Goal: Task Accomplishment & Management: Manage account settings

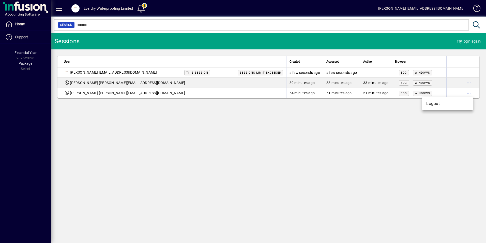
click at [443, 107] on button "Logout" at bounding box center [447, 103] width 51 height 9
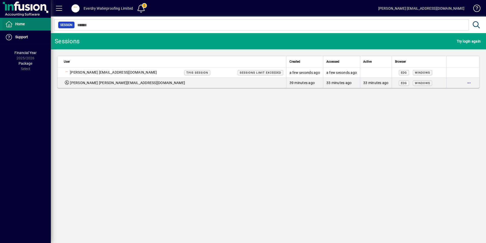
click at [27, 23] on span at bounding box center [27, 24] width 48 height 12
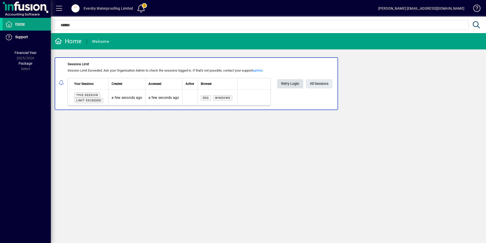
click at [295, 83] on span "Retry Login" at bounding box center [290, 83] width 18 height 8
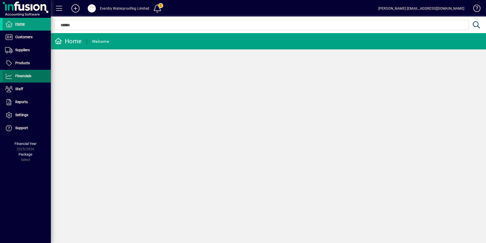
click at [19, 75] on span "Financials" at bounding box center [23, 76] width 16 height 4
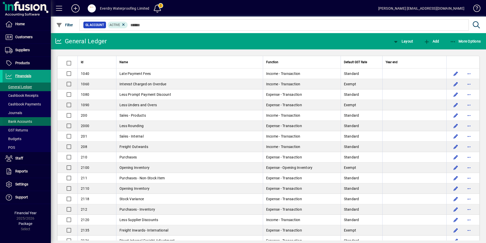
click at [18, 123] on span "Bank Accounts" at bounding box center [18, 121] width 27 height 4
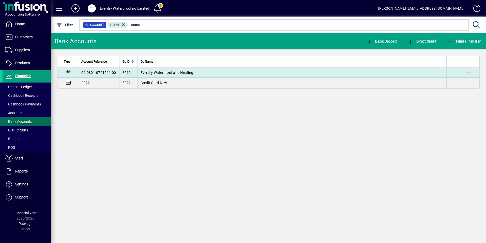
click at [190, 73] on span "Everdry Waterproof and Heating" at bounding box center [167, 72] width 53 height 4
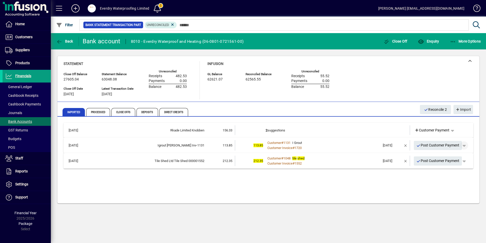
click at [466, 145] on span "button" at bounding box center [464, 145] width 12 height 12
drag, startPoint x: 440, startPoint y: 155, endPoint x: 411, endPoint y: 158, distance: 29.4
click at [440, 155] on span "Customer Payment" at bounding box center [448, 156] width 37 height 6
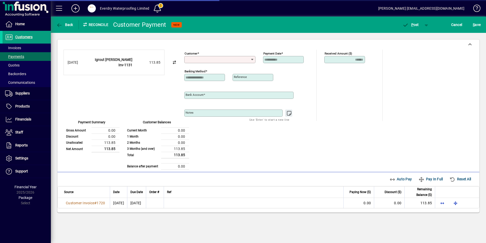
type input "**********"
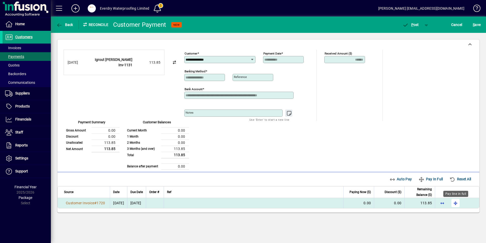
click at [459, 203] on span "button" at bounding box center [455, 203] width 12 height 12
click at [413, 21] on span "button" at bounding box center [411, 25] width 22 height 12
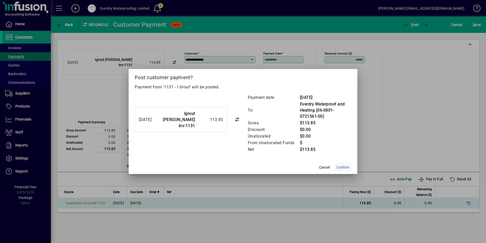
click at [338, 168] on span "Confirm" at bounding box center [343, 166] width 13 height 5
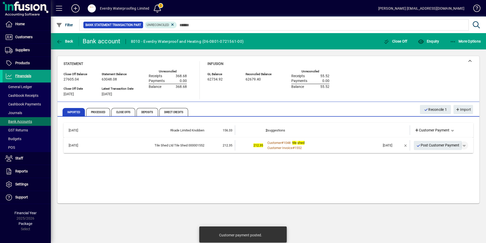
click at [465, 147] on span "button" at bounding box center [464, 145] width 12 height 12
click at [437, 156] on span "Customer Payment" at bounding box center [448, 156] width 37 height 6
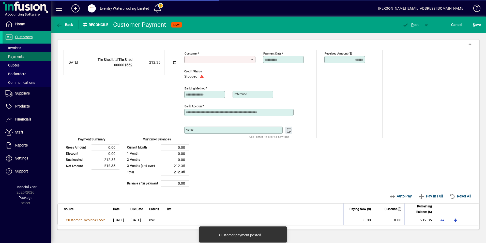
type input "**********"
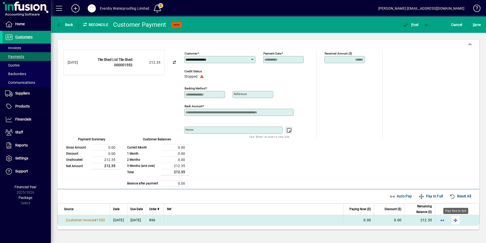
click at [453, 220] on span "button" at bounding box center [455, 220] width 12 height 12
click at [414, 26] on span "P ost" at bounding box center [410, 25] width 17 height 4
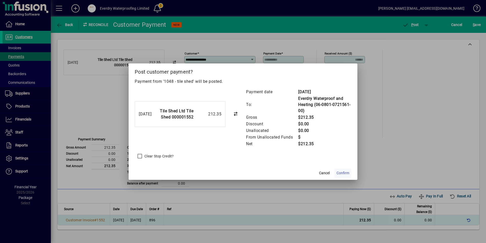
click at [344, 170] on span "Confirm" at bounding box center [343, 172] width 13 height 5
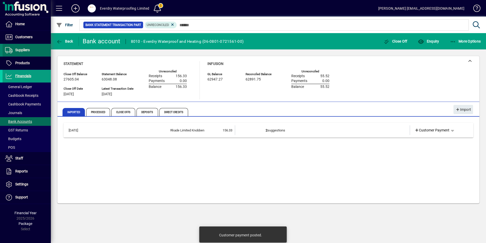
click at [24, 51] on span "Suppliers" at bounding box center [22, 50] width 14 height 4
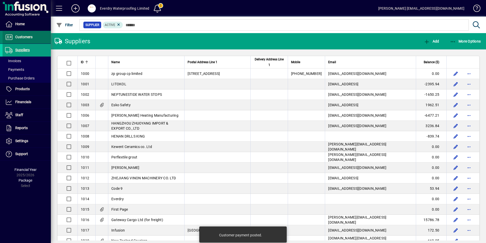
click at [34, 36] on span at bounding box center [27, 37] width 48 height 12
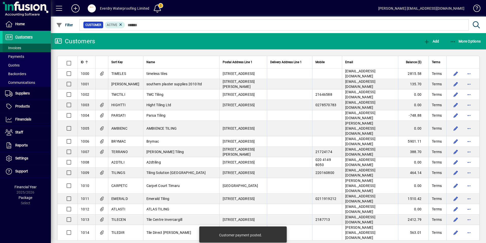
click at [21, 46] on span at bounding box center [27, 48] width 48 height 12
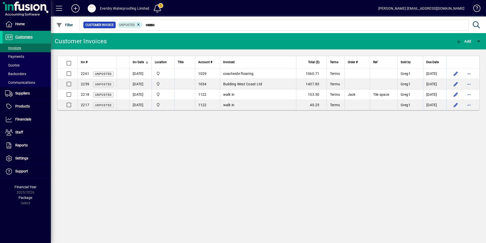
click at [31, 37] on span "Customers" at bounding box center [23, 37] width 17 height 4
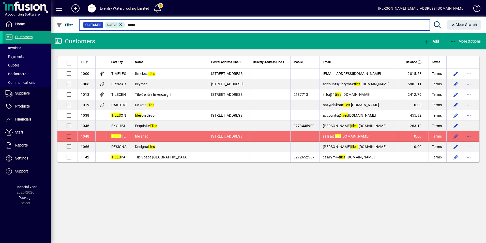
type input "*****"
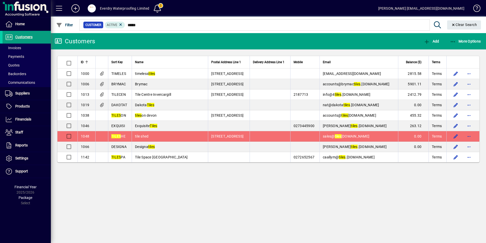
click at [91, 135] on div "1048" at bounding box center [86, 135] width 11 height 5
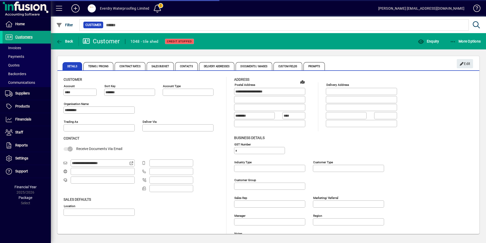
type input "**********"
click at [103, 65] on span "Terms / Pricing" at bounding box center [98, 66] width 30 height 8
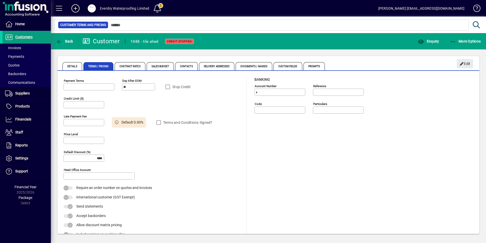
type input "**********"
type input "******"
click at [459, 63] on span "button" at bounding box center [465, 63] width 16 height 12
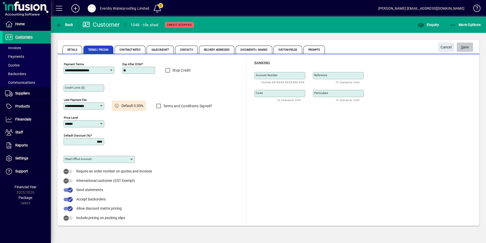
click at [463, 47] on span "S ave" at bounding box center [465, 47] width 8 height 8
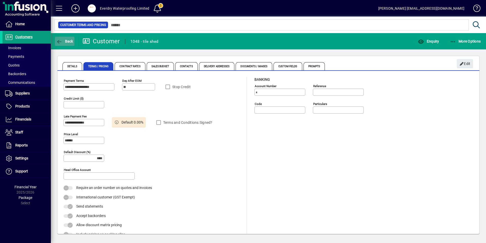
click at [66, 44] on span "button" at bounding box center [65, 41] width 20 height 12
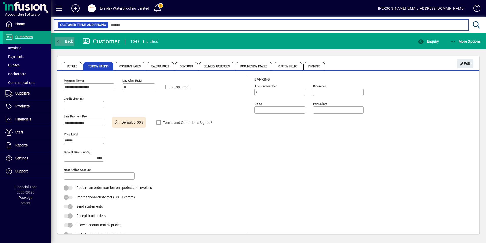
type input "*****"
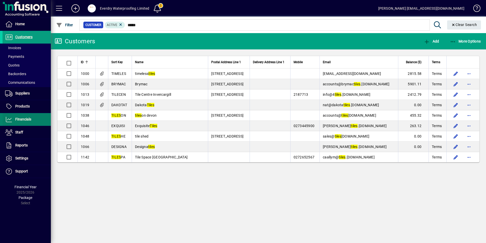
click at [30, 120] on span "Financials" at bounding box center [23, 119] width 16 height 4
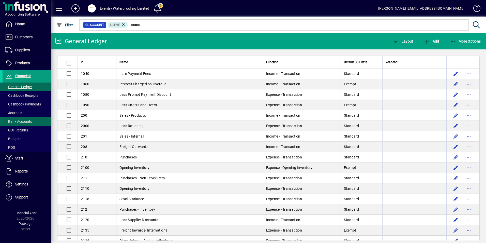
click at [21, 120] on span "Bank Accounts" at bounding box center [18, 121] width 27 height 4
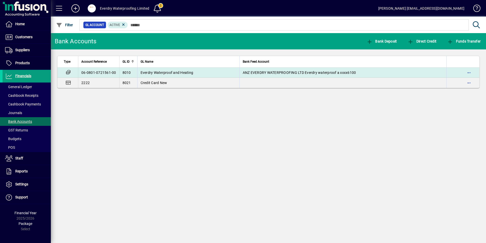
click at [164, 71] on span "Everdry Waterproof and Heating" at bounding box center [167, 72] width 53 height 4
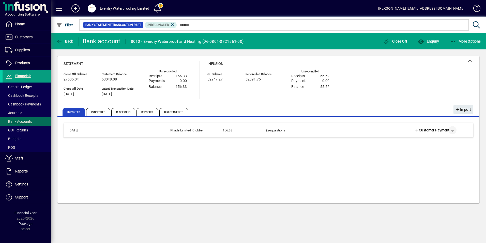
click at [452, 132] on span "button" at bounding box center [452, 130] width 12 height 12
click at [432, 140] on span "Supplier Refund" at bounding box center [435, 141] width 31 height 6
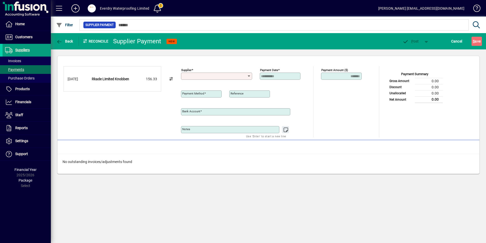
type input "**********"
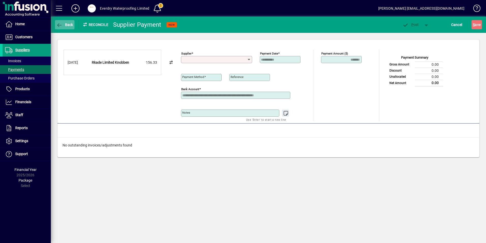
click at [58, 23] on icon "button" at bounding box center [59, 25] width 6 height 5
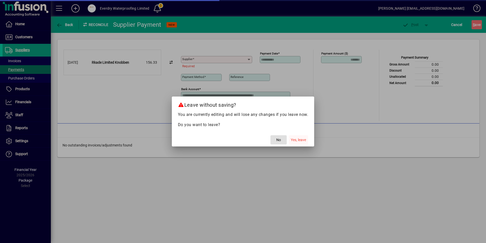
click at [307, 140] on span "button" at bounding box center [298, 139] width 19 height 12
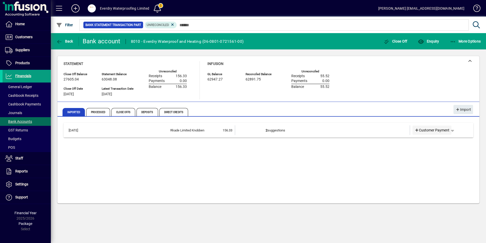
click at [415, 130] on icon at bounding box center [417, 130] width 5 height 4
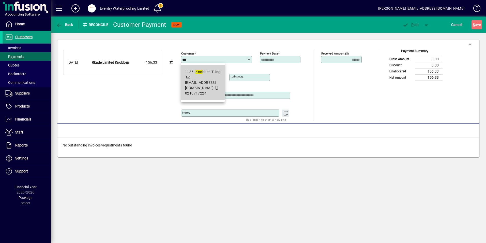
click at [205, 91] on span "0210717224" at bounding box center [195, 93] width 21 height 4
type input "**********"
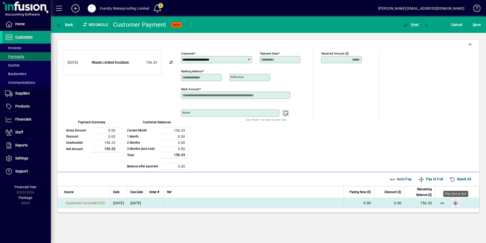
click at [457, 202] on span "button" at bounding box center [455, 203] width 12 height 12
click at [412, 25] on span "P" at bounding box center [412, 25] width 2 height 4
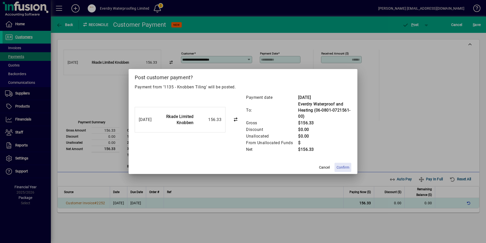
click at [342, 168] on span "Confirm" at bounding box center [343, 166] width 13 height 5
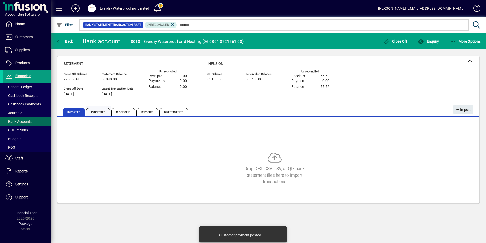
click at [101, 111] on span "Processed" at bounding box center [98, 112] width 24 height 8
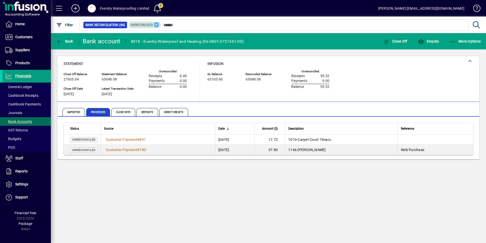
click at [155, 25] on icon at bounding box center [156, 24] width 5 height 5
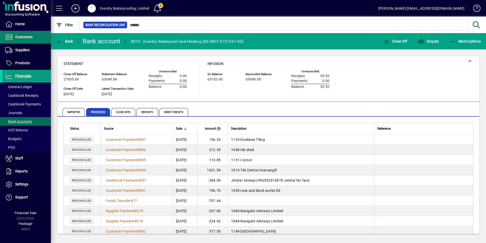
click at [29, 37] on span "Customers" at bounding box center [23, 37] width 17 height 4
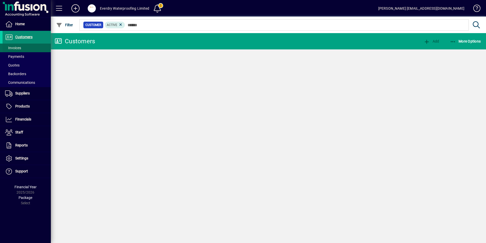
click at [22, 49] on span at bounding box center [27, 48] width 48 height 12
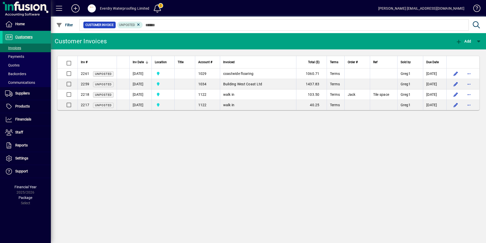
click at [29, 34] on span at bounding box center [27, 37] width 48 height 12
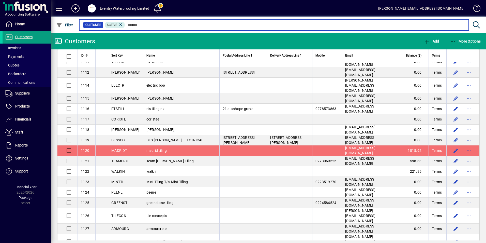
scroll to position [902, 0]
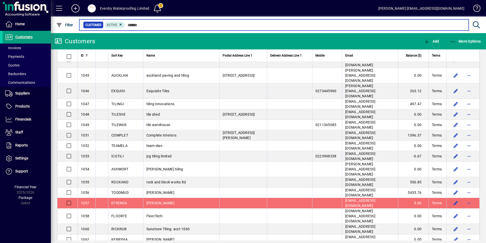
scroll to position [495, 0]
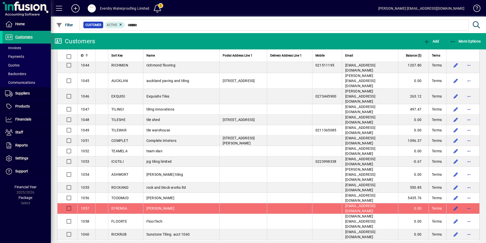
click at [123, 206] on span "EFRENSA" at bounding box center [119, 208] width 16 height 4
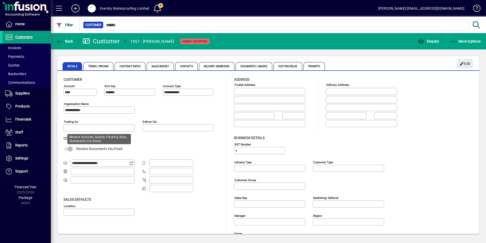
type input "**********"
click at [102, 68] on span "Terms / Pricing" at bounding box center [98, 66] width 30 height 8
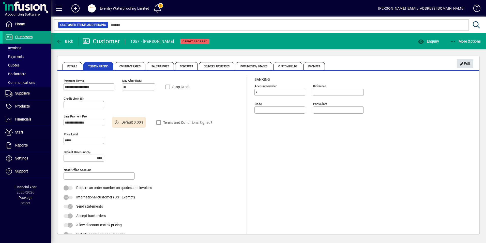
click at [466, 63] on span "Edit" at bounding box center [465, 63] width 11 height 8
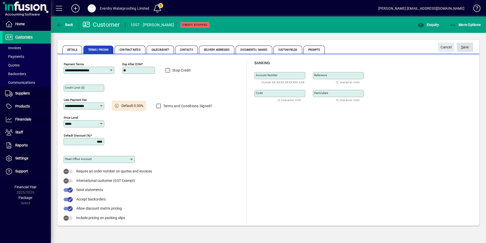
click at [464, 47] on span "S ave" at bounding box center [465, 47] width 8 height 8
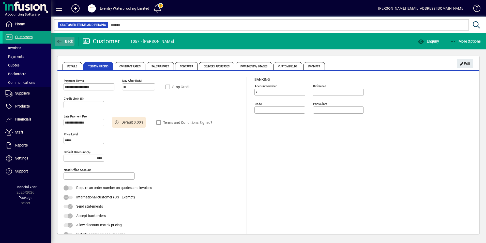
click at [58, 37] on span "button" at bounding box center [65, 41] width 20 height 12
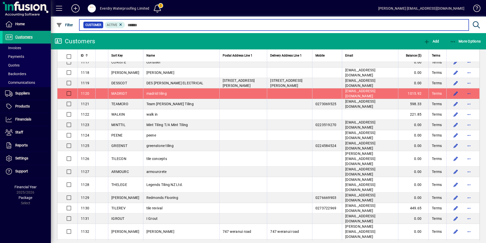
scroll to position [906, 0]
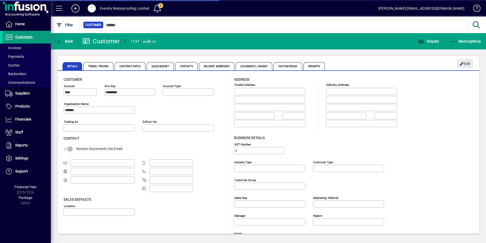
type input "**********"
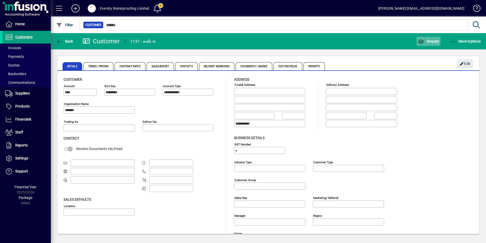
click at [423, 42] on icon "button" at bounding box center [421, 41] width 6 height 5
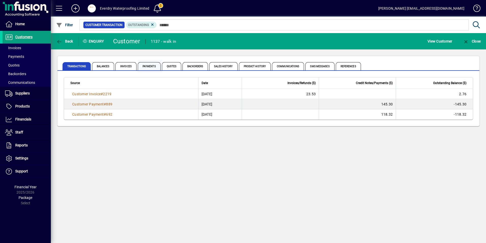
click at [154, 66] on span "Payments" at bounding box center [149, 66] width 23 height 8
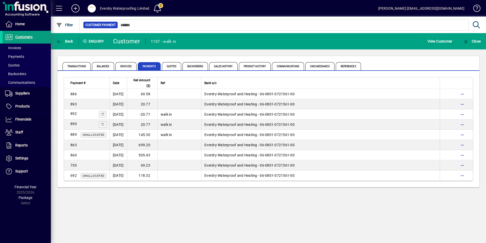
click at [63, 47] on mat-toolbar-row "Back Enquiry Customer 1137 - walk in View Customer Close" at bounding box center [268, 41] width 435 height 16
click at [64, 43] on button "Back" at bounding box center [65, 41] width 20 height 9
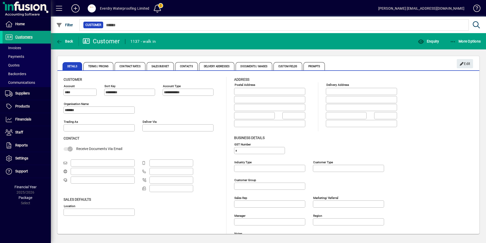
type input "**********"
click at [73, 39] on span "button" at bounding box center [65, 41] width 20 height 12
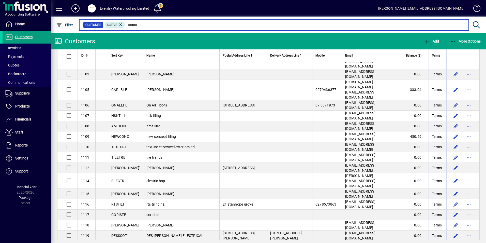
scroll to position [779, 0]
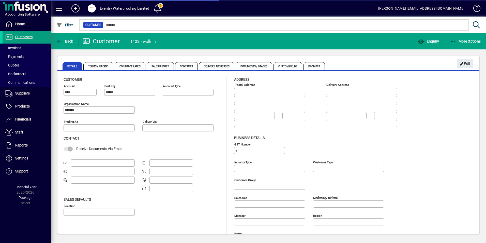
type input "**********"
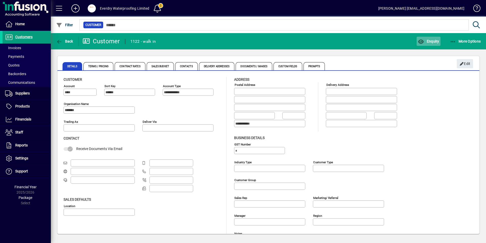
click at [427, 43] on span "button" at bounding box center [429, 41] width 24 height 12
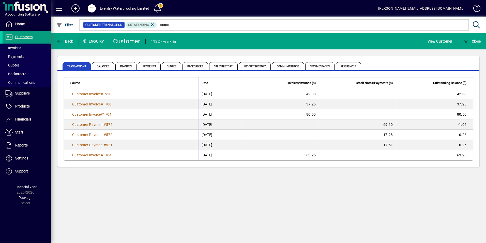
click at [396, 38] on mat-toolbar-row "Back Enquiry Customer 1122 - walk in View Customer Close" at bounding box center [268, 41] width 435 height 16
click at [467, 40] on icon "button" at bounding box center [466, 41] width 6 height 5
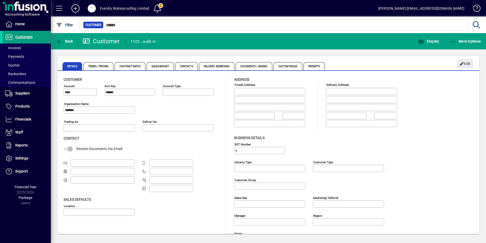
type input "**********"
click at [462, 37] on span "button" at bounding box center [466, 41] width 34 height 12
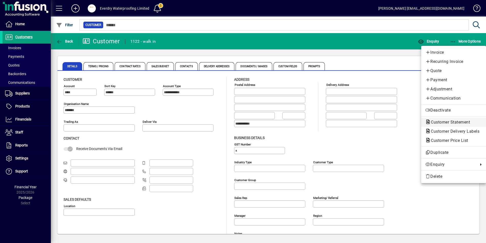
click at [444, 124] on span "Customer Statement" at bounding box center [453, 122] width 57 height 6
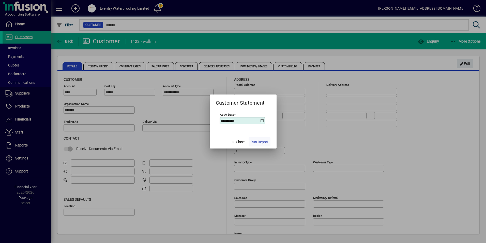
click at [255, 141] on span "Run Report" at bounding box center [260, 141] width 18 height 5
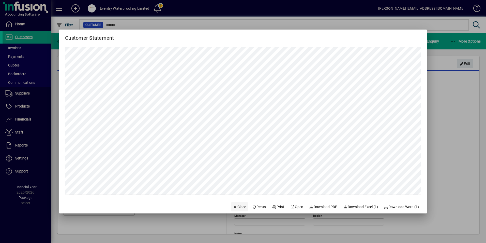
click at [239, 210] on span "button" at bounding box center [239, 206] width 17 height 12
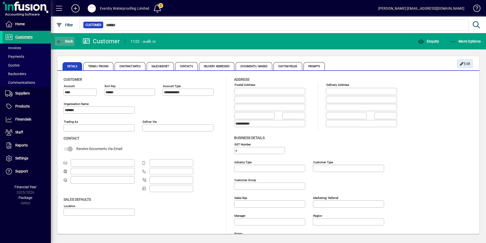
click at [67, 37] on span "button" at bounding box center [65, 41] width 20 height 12
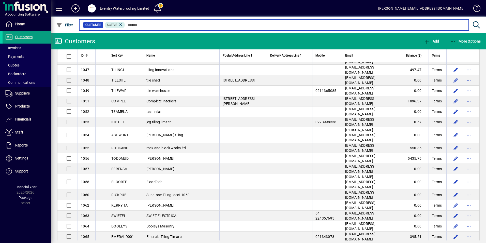
scroll to position [534, 0]
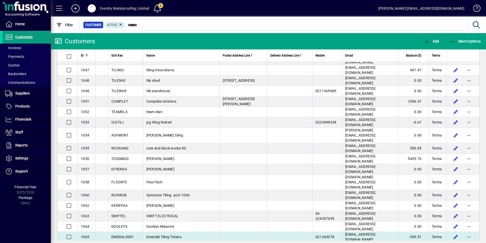
click at [159, 231] on td "Emerald Tiling Timaru" at bounding box center [181, 236] width 76 height 10
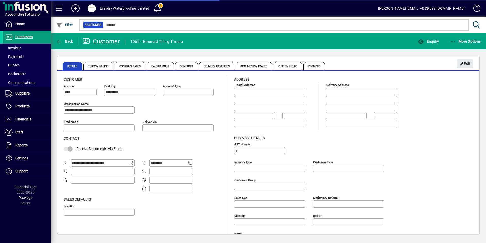
type input "**********"
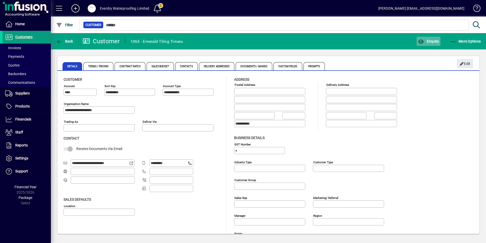
click at [424, 39] on icon "button" at bounding box center [421, 41] width 6 height 5
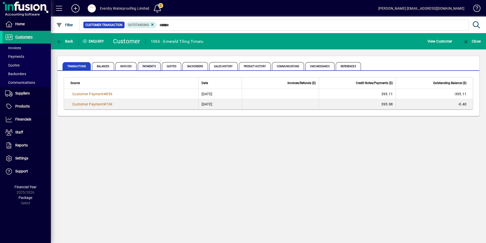
click at [148, 65] on span "Payments" at bounding box center [149, 66] width 23 height 8
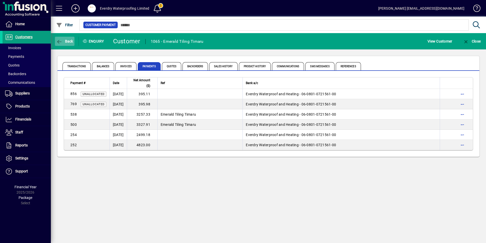
click at [61, 39] on icon "button" at bounding box center [59, 41] width 6 height 5
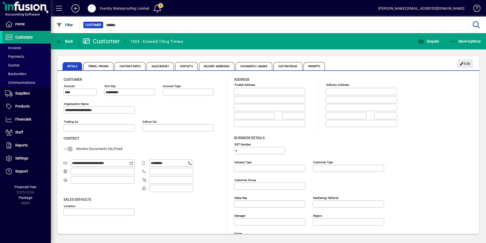
type input "**********"
click at [61, 39] on icon "button" at bounding box center [59, 41] width 6 height 5
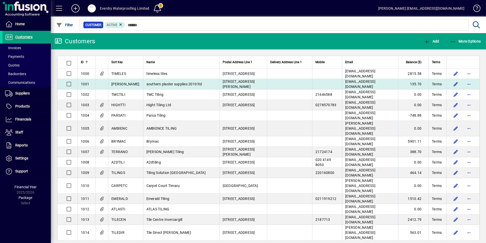
click at [161, 85] on span "southern plaster supplies 2010 ltd" at bounding box center [174, 84] width 56 height 4
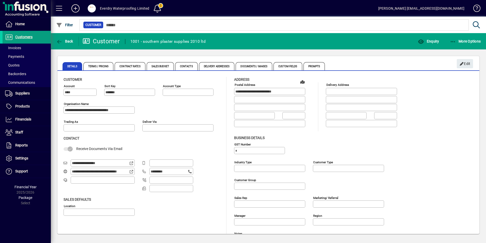
type input "**********"
type input "*******"
type input "**********"
click at [465, 41] on span "More Options" at bounding box center [465, 41] width 31 height 4
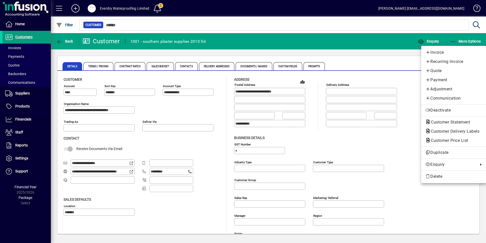
click at [441, 120] on span "Customer Statement" at bounding box center [448, 121] width 47 height 5
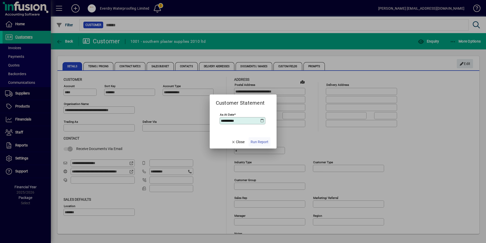
click at [254, 139] on span "Run Report" at bounding box center [260, 141] width 18 height 5
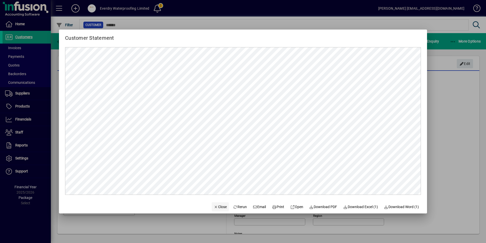
click at [214, 204] on span "Close" at bounding box center [220, 206] width 13 height 5
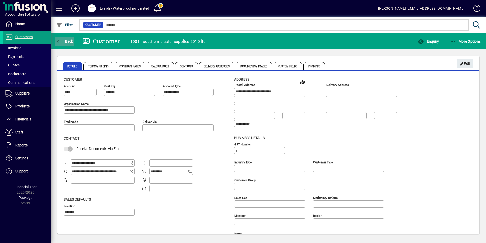
click at [67, 43] on span "button" at bounding box center [65, 41] width 20 height 12
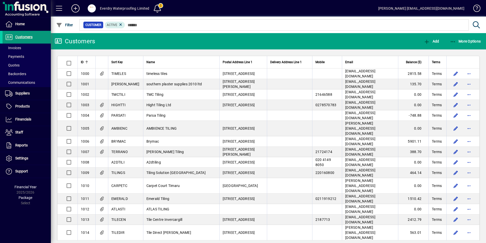
click at [36, 38] on span at bounding box center [27, 37] width 48 height 12
click at [18, 36] on span "Customers" at bounding box center [23, 37] width 17 height 4
click at [9, 46] on span "Invoices" at bounding box center [13, 48] width 16 height 4
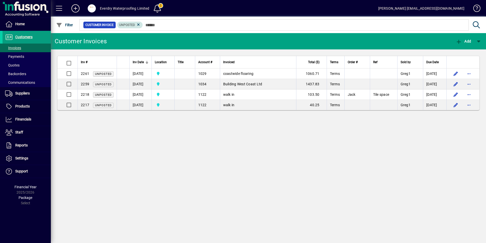
click at [135, 24] on span "Unposted" at bounding box center [130, 24] width 22 height 5
click at [138, 24] on icon at bounding box center [138, 24] width 5 height 5
